Goal: Transaction & Acquisition: Book appointment/travel/reservation

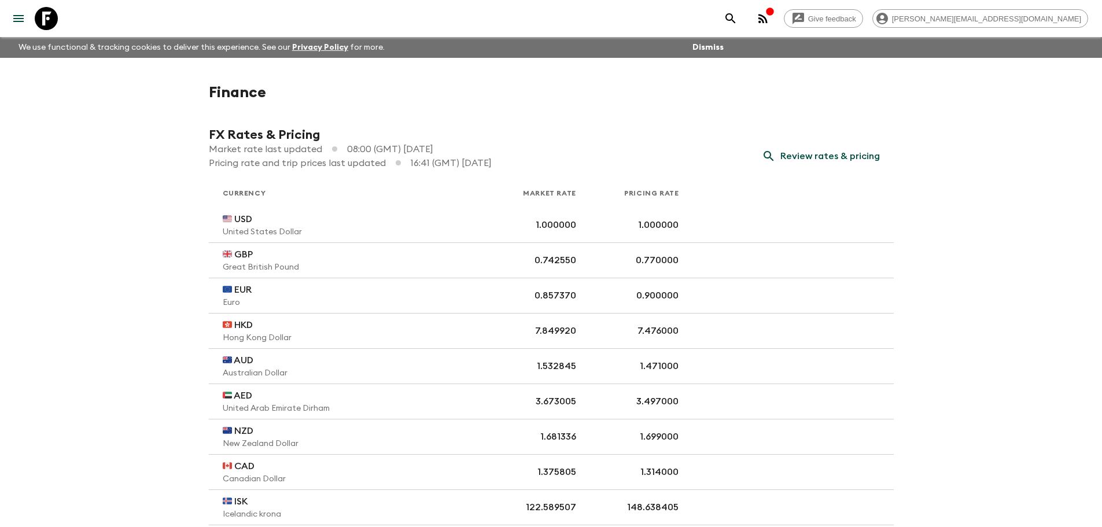
click at [14, 19] on icon "menu" at bounding box center [18, 18] width 10 height 7
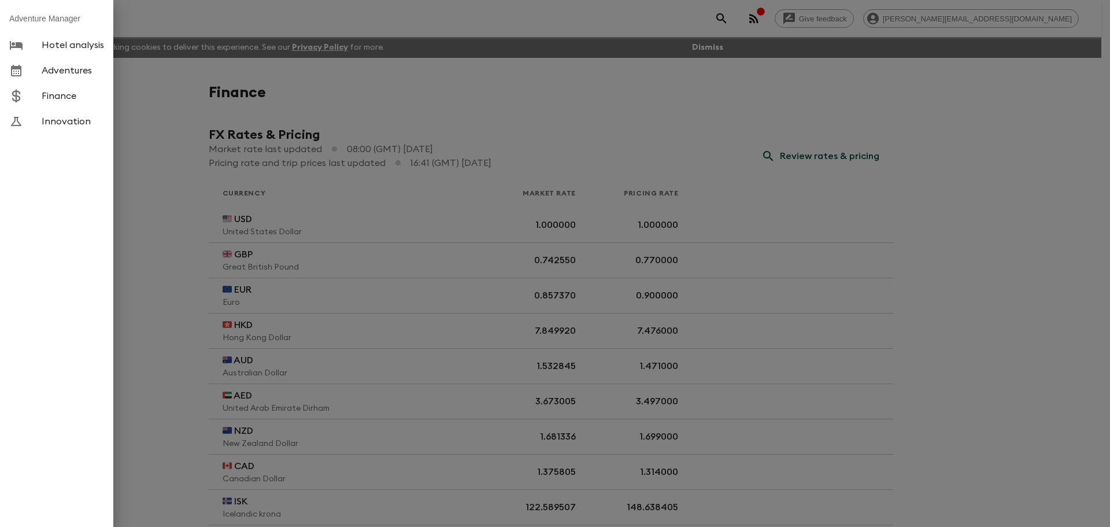
click at [68, 77] on link "Adventures" at bounding box center [56, 70] width 113 height 25
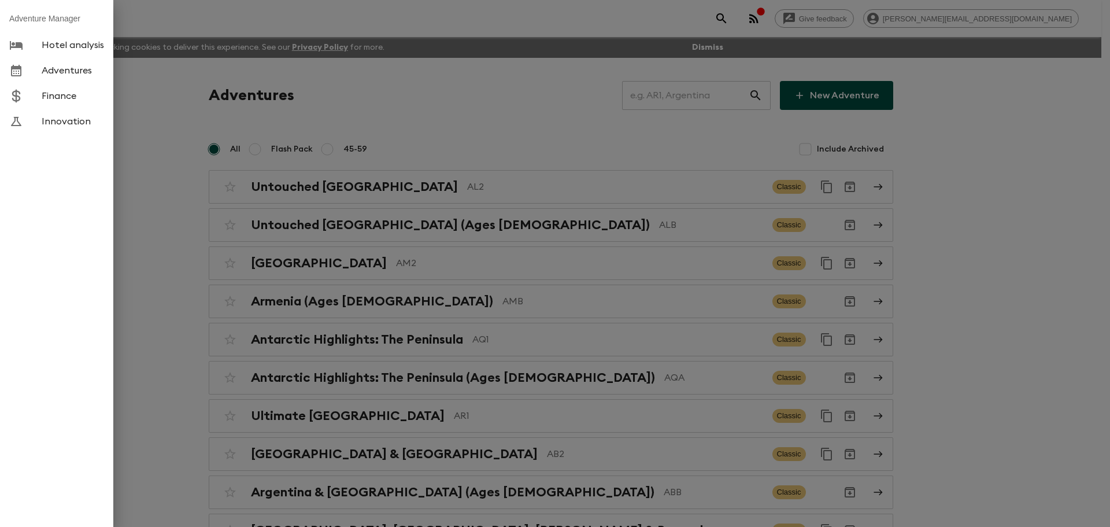
click at [682, 94] on div at bounding box center [555, 263] width 1110 height 527
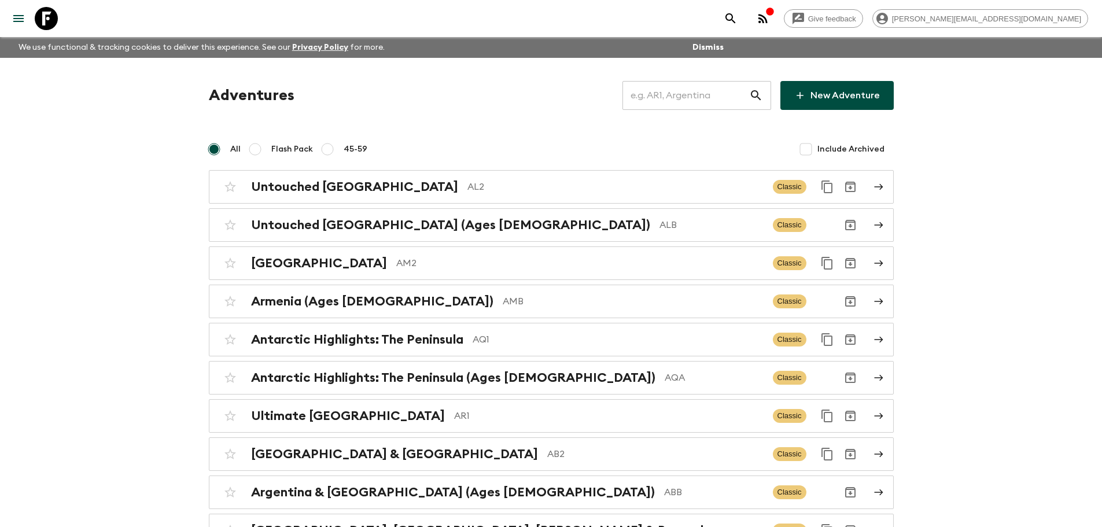
click at [685, 97] on input "text" at bounding box center [685, 95] width 127 height 32
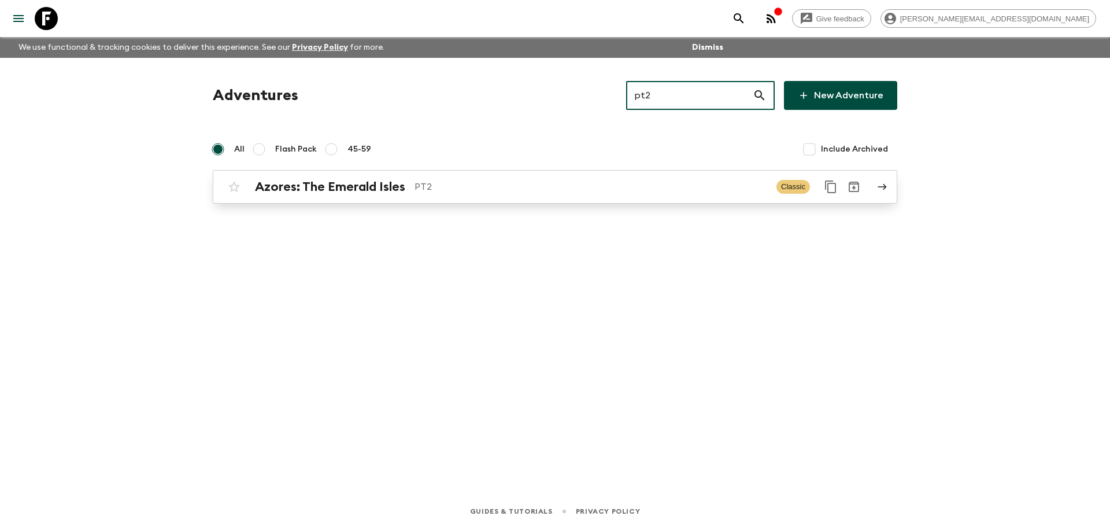
type input "pt2"
click at [447, 187] on p "PT2" at bounding box center [591, 187] width 353 height 14
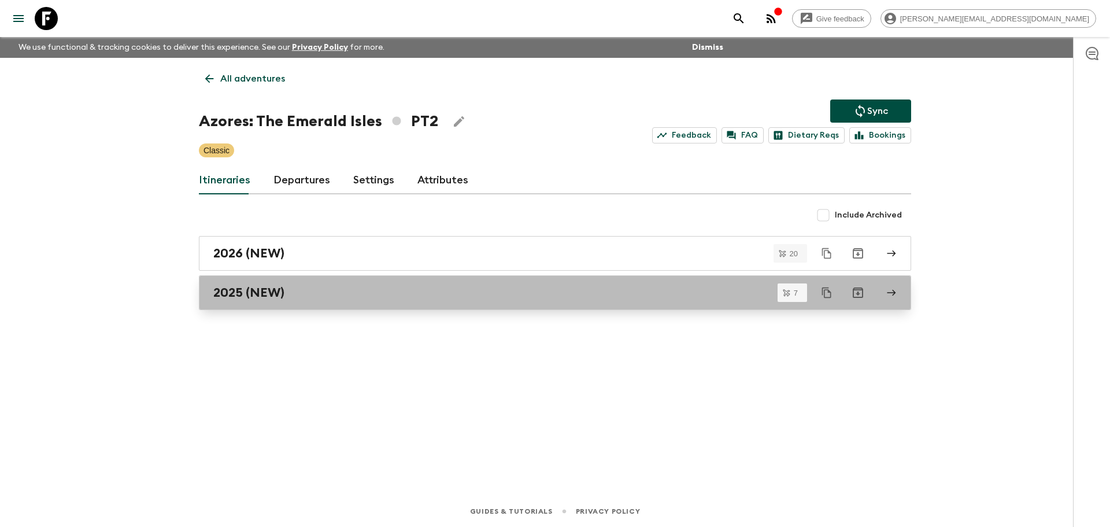
click at [357, 288] on div "2025 (NEW)" at bounding box center [544, 292] width 662 height 15
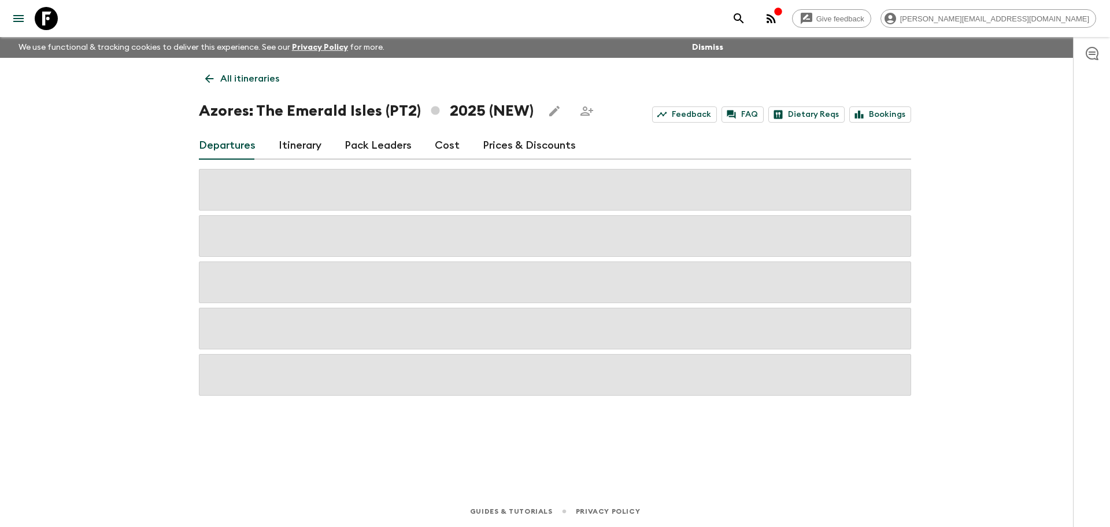
click at [438, 145] on link "Cost" at bounding box center [447, 146] width 25 height 28
